Goal: Information Seeking & Learning: Learn about a topic

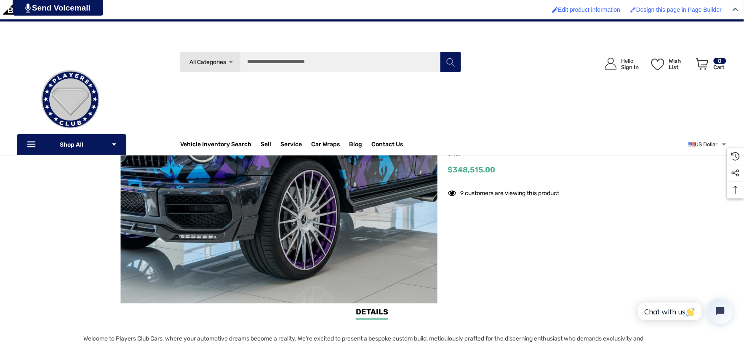
scroll to position [47, 0]
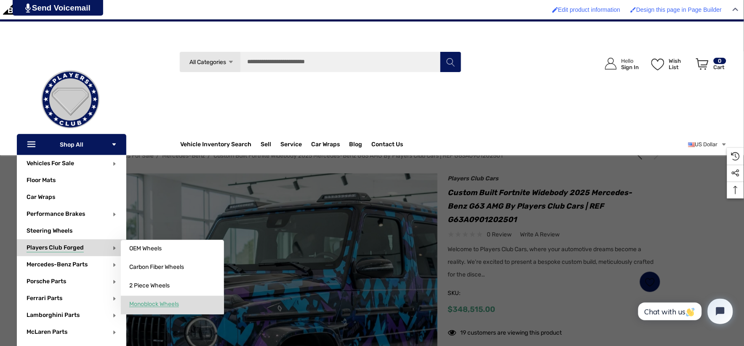
click at [141, 301] on span "Monoblock Wheels" at bounding box center [154, 304] width 50 height 8
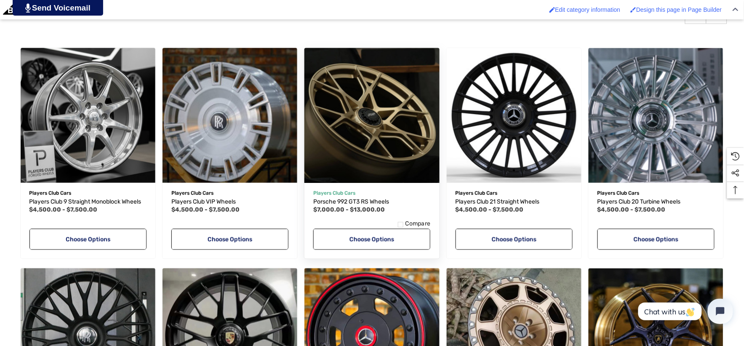
scroll to position [327, 0]
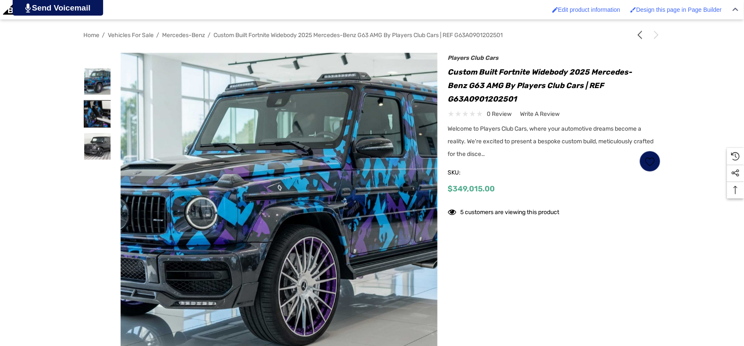
click at [95, 117] on img at bounding box center [97, 114] width 27 height 27
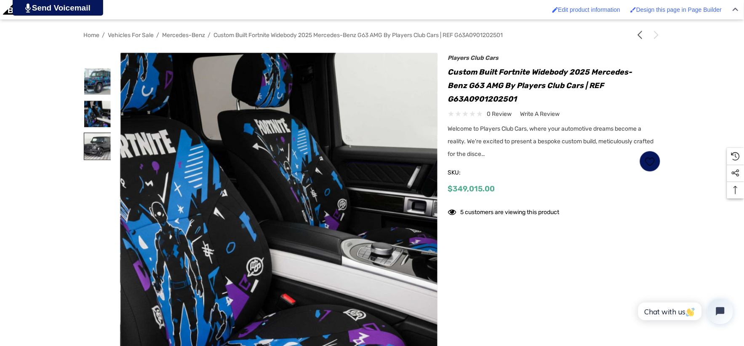
click at [89, 139] on img at bounding box center [97, 146] width 27 height 27
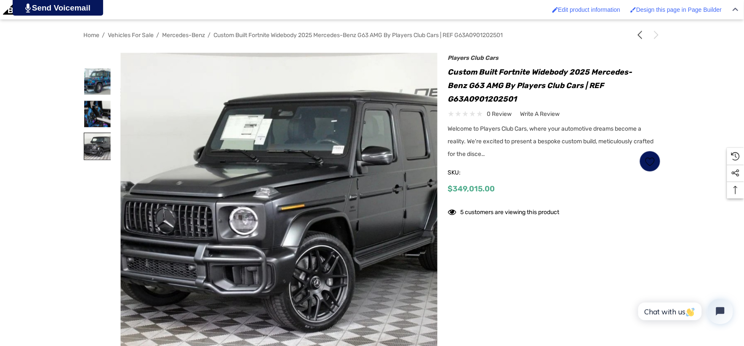
click at [89, 139] on img at bounding box center [97, 146] width 27 height 27
click at [92, 86] on img at bounding box center [97, 81] width 27 height 27
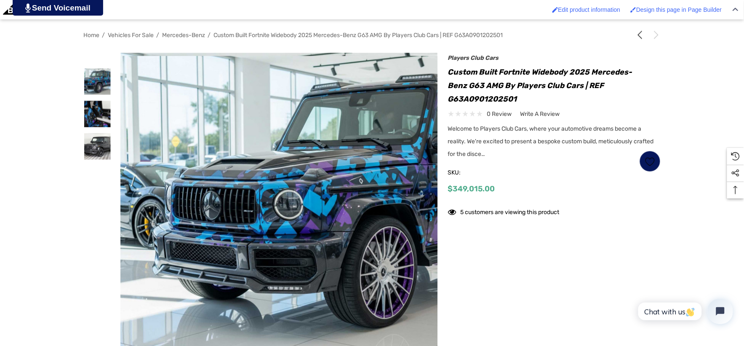
click at [163, 97] on img at bounding box center [360, 203] width 539 height 294
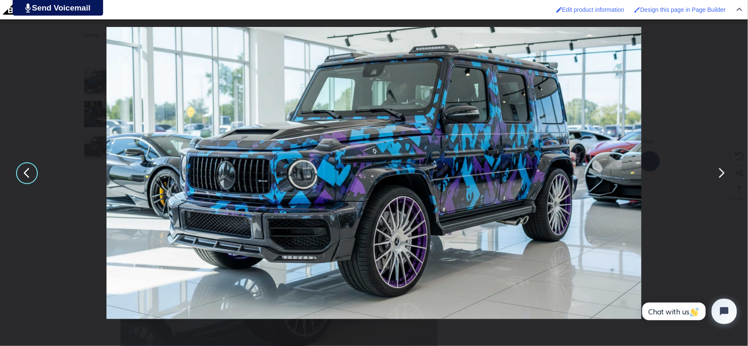
click at [16, 90] on div "You can close this modal content with the ESC key" at bounding box center [374, 173] width 748 height 346
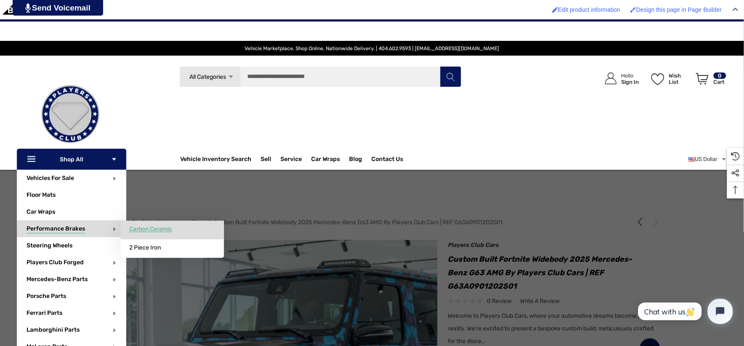
click at [144, 231] on span "Carbon Ceramic" at bounding box center [150, 229] width 43 height 8
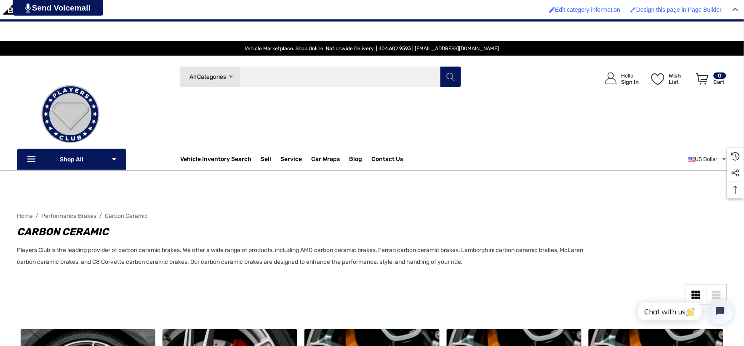
click at [266, 70] on input "Search" at bounding box center [320, 76] width 282 height 21
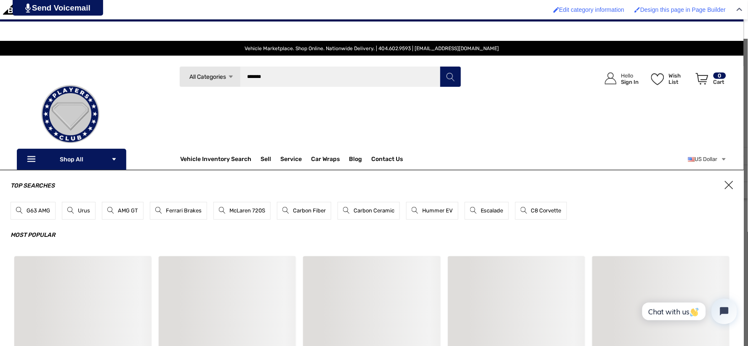
type input "*******"
click at [440, 66] on button "Search" at bounding box center [450, 76] width 21 height 21
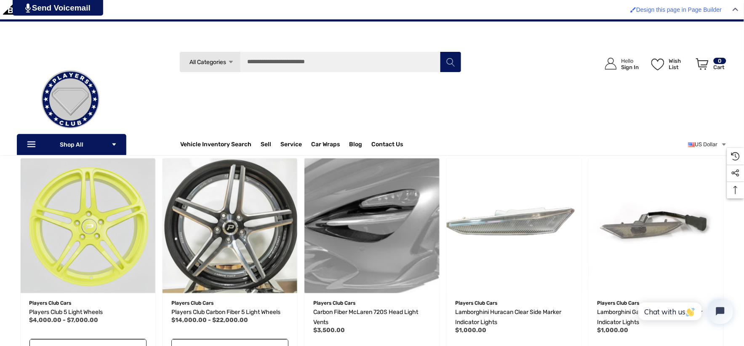
scroll to position [93, 0]
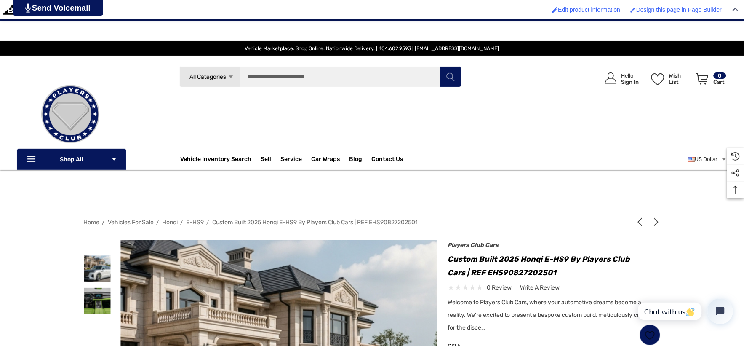
click at [449, 257] on h1 "Custom Built 2025 Honqi E-HS9 by Players Club Cars | REF EHS90827202501" at bounding box center [554, 265] width 213 height 27
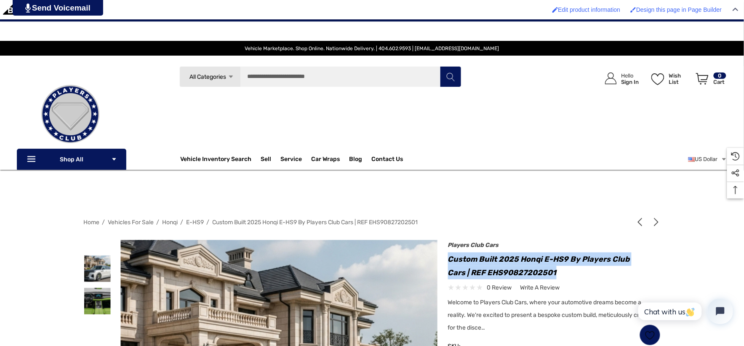
click at [562, 273] on h1 "Custom Built 2025 Honqi E-HS9 by Players Club Cars | REF EHS90827202501" at bounding box center [554, 265] width 213 height 27
copy h1 "Custom Built 2025 Honqi E-HS9 by Players Club Cars | REF EHS90827202501"
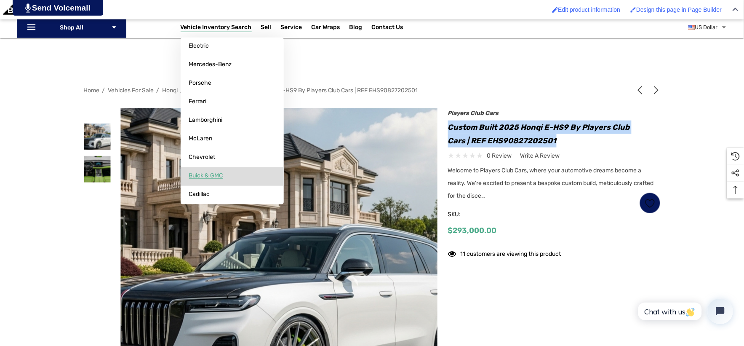
scroll to position [234, 0]
